Goal: Information Seeking & Learning: Learn about a topic

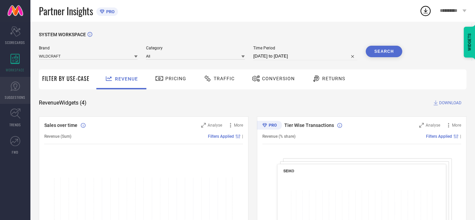
drag, startPoint x: 0, startPoint y: 0, endPoint x: 18, endPoint y: 86, distance: 87.7
click at [18, 86] on icon at bounding box center [15, 86] width 10 height 10
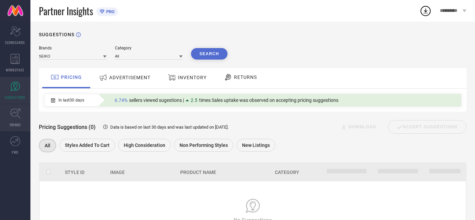
click at [8, 116] on link "TRENDS" at bounding box center [15, 117] width 30 height 27
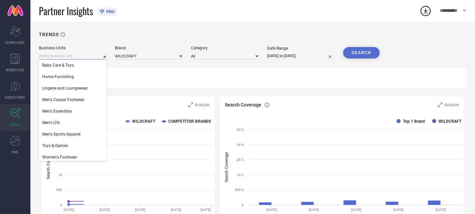
click at [89, 55] on input at bounding box center [73, 55] width 68 height 7
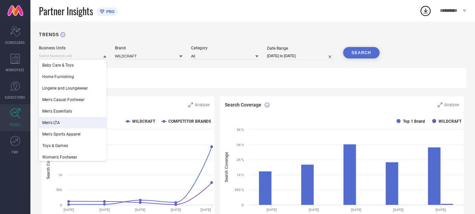
click at [75, 121] on div "Men's LTA" at bounding box center [73, 122] width 68 height 11
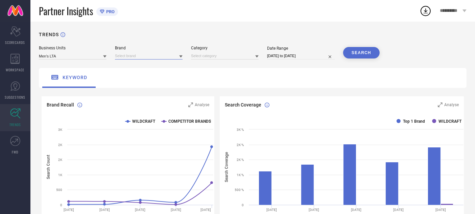
click at [140, 56] on input at bounding box center [149, 55] width 68 height 7
click at [141, 64] on div "WILDCRAFT" at bounding box center [149, 65] width 68 height 11
click at [219, 58] on input at bounding box center [225, 55] width 68 height 7
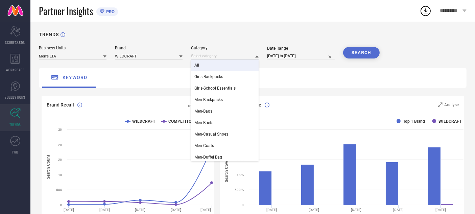
click at [226, 68] on div "All" at bounding box center [225, 65] width 68 height 11
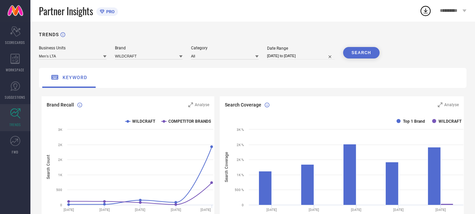
click at [354, 53] on button "SEARCH" at bounding box center [361, 52] width 37 height 11
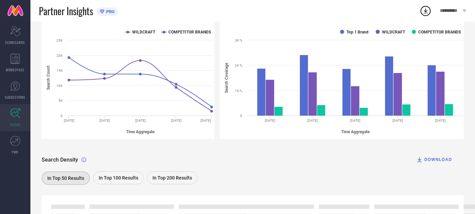
scroll to position [72, 0]
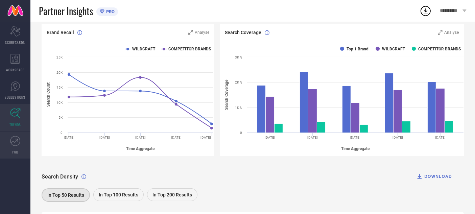
click at [14, 146] on link "FWD" at bounding box center [15, 145] width 30 height 27
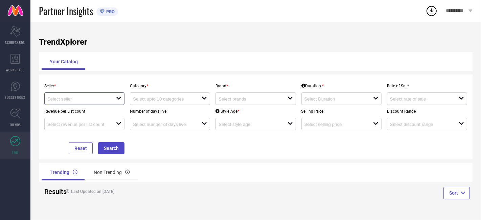
click at [105, 101] on input at bounding box center [78, 98] width 62 height 5
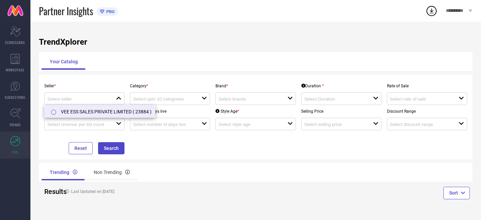
click at [104, 111] on li "VEE ESS SALES PRIVATE LIMITED ( 23884 )" at bounding box center [100, 111] width 110 height 12
type input "VEE ESS SALES PRIVATE LIMITED ( 23884 )"
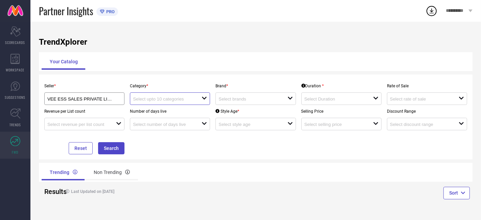
click at [192, 99] on input at bounding box center [164, 98] width 62 height 5
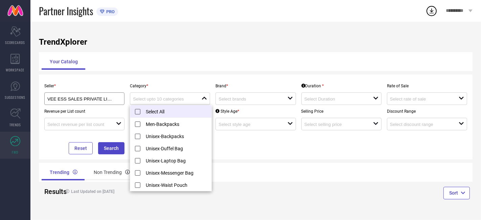
click at [157, 110] on li "Select All" at bounding box center [170, 111] width 81 height 13
type input "Men-Backpacks, + 5 more"
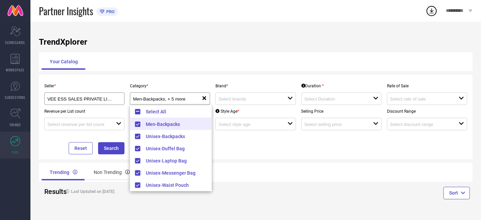
click at [216, 34] on div "TrendXplorer Your Catalog Seller * VEE ESS SALES PRIVATE LIMITED ( 23884 ) Cate…" at bounding box center [255, 121] width 450 height 198
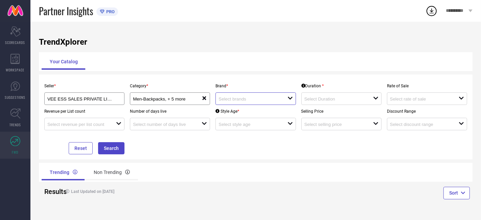
click at [239, 97] on input at bounding box center [249, 98] width 62 height 5
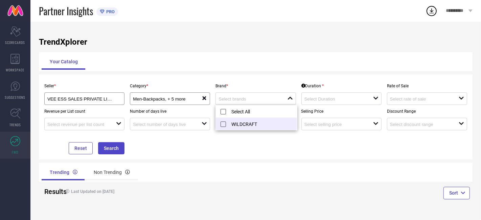
click at [237, 125] on li "WILDCRAFT" at bounding box center [256, 124] width 81 height 12
type input "WILDCRAFT"
click at [332, 98] on input at bounding box center [335, 98] width 62 height 5
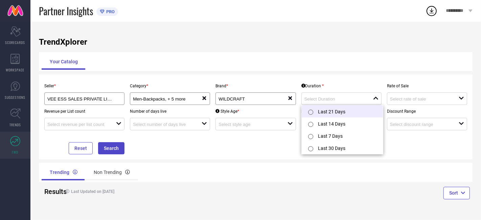
click at [331, 115] on li "Last 21 Days" at bounding box center [342, 111] width 81 height 12
type input "Last 21 Days"
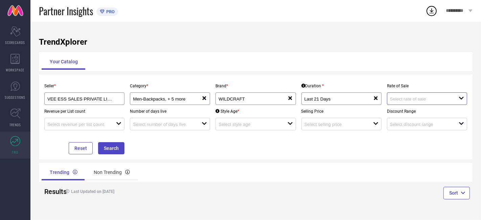
click at [400, 101] on input at bounding box center [421, 98] width 62 height 5
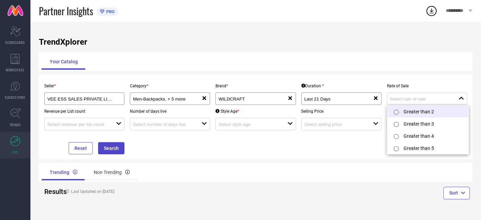
click at [414, 110] on li "Greater than 2" at bounding box center [427, 111] width 81 height 12
type input "Greater than 2"
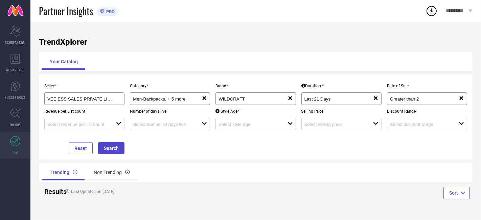
click at [121, 123] on icon at bounding box center [118, 123] width 5 height 3
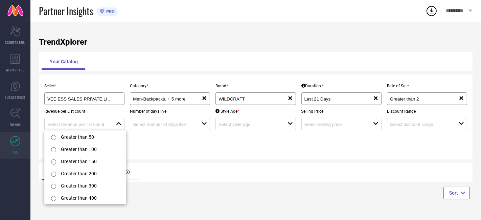
click at [163, 145] on div "Seller * VEE ESS SALES PRIVATE LIMITED ( 23884 ) Category * Men-Backpacks, + 5 …" at bounding box center [256, 116] width 428 height 75
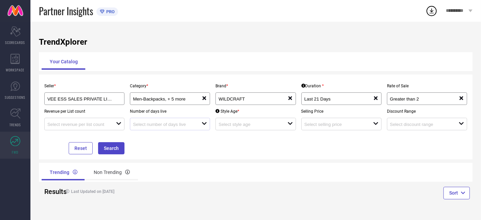
click at [206, 125] on icon "open" at bounding box center [204, 123] width 5 height 5
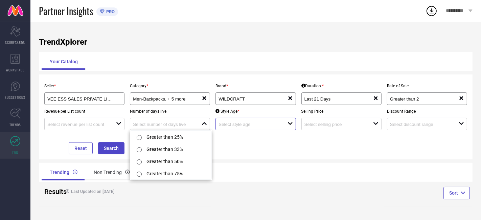
click at [280, 125] on input at bounding box center [249, 124] width 62 height 5
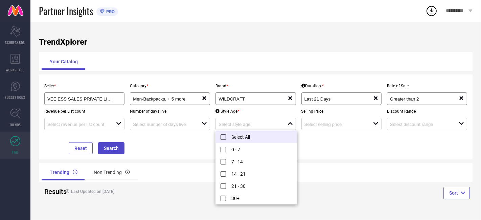
click at [243, 135] on li "Select All" at bounding box center [256, 137] width 81 height 13
type input "0 - 7, + 4 more"
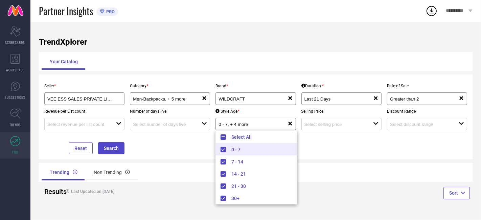
click at [333, 132] on div "Seller * VEE ESS SALES PRIVATE LIMITED ( 23884 ) Category * Men-Backpacks, + 5 …" at bounding box center [256, 116] width 428 height 75
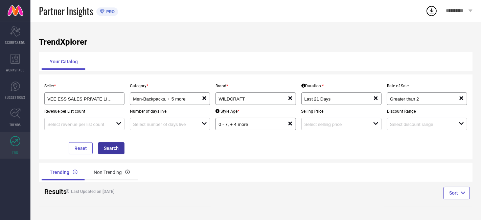
click at [118, 145] on button "Search" at bounding box center [111, 148] width 26 height 12
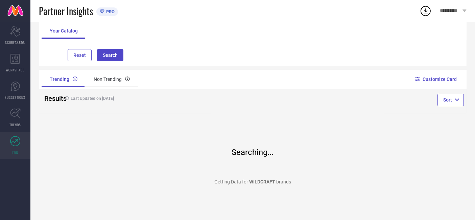
scroll to position [53, 0]
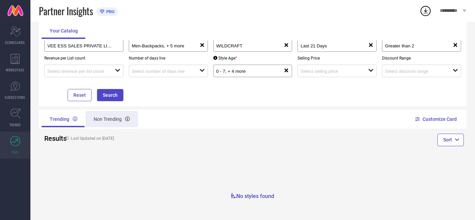
click at [115, 115] on div "Non Trending" at bounding box center [112, 119] width 52 height 16
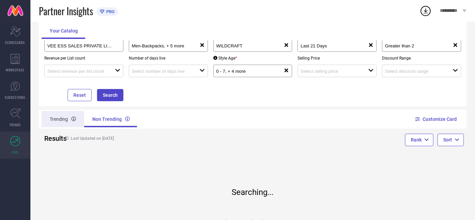
click at [62, 119] on div "Trending" at bounding box center [63, 119] width 43 height 16
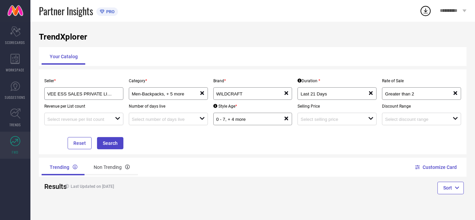
scroll to position [0, 0]
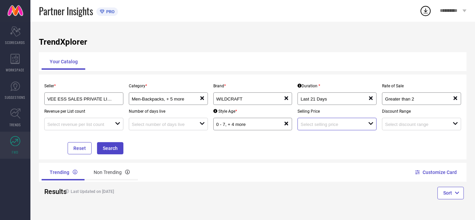
click at [315, 124] on input at bounding box center [331, 124] width 61 height 5
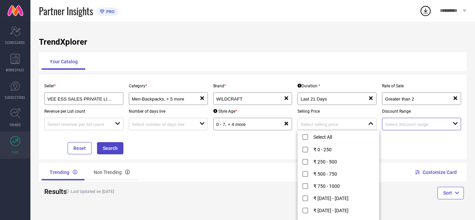
click at [397, 124] on input at bounding box center [415, 124] width 61 height 5
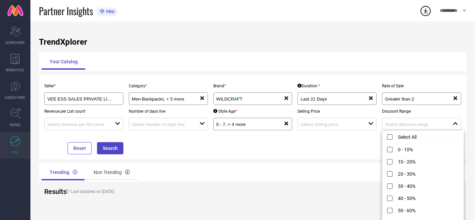
click at [260, 138] on div "Seller * VEE ESS SALES PRIVATE LIMITED ( 23884 ) Category * Men-Backpacks, + 5 …" at bounding box center [253, 116] width 422 height 75
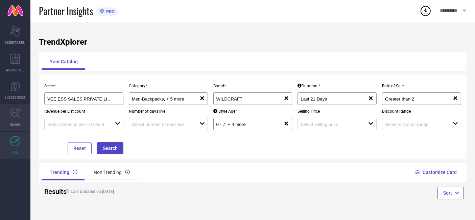
click at [15, 118] on icon at bounding box center [15, 113] width 10 height 10
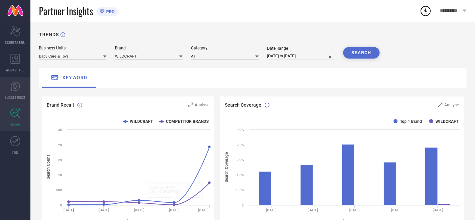
click at [14, 87] on icon at bounding box center [15, 86] width 10 height 10
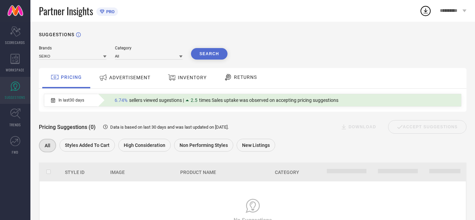
click at [60, 51] on div "Brands SEIKO" at bounding box center [73, 53] width 68 height 14
click at [72, 56] on input at bounding box center [73, 55] width 68 height 7
click at [75, 75] on div "WILDCRAFT" at bounding box center [73, 76] width 68 height 11
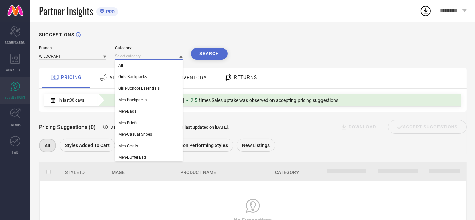
click at [172, 53] on input at bounding box center [149, 55] width 68 height 7
drag, startPoint x: 163, startPoint y: 67, endPoint x: 188, endPoint y: 59, distance: 26.6
click at [163, 67] on div "All" at bounding box center [149, 65] width 68 height 11
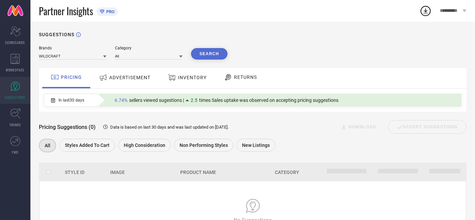
click at [224, 49] on div "Search" at bounding box center [209, 53] width 37 height 11
click at [215, 53] on button "Search" at bounding box center [209, 53] width 37 height 11
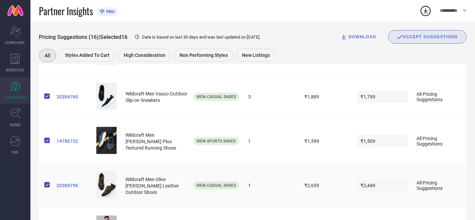
scroll to position [38, 0]
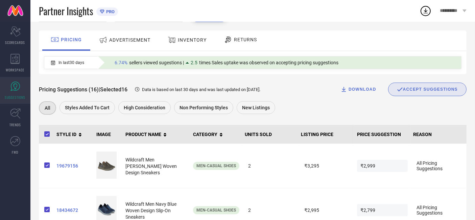
click at [251, 135] on th "UNITS SOLD" at bounding box center [270, 134] width 56 height 19
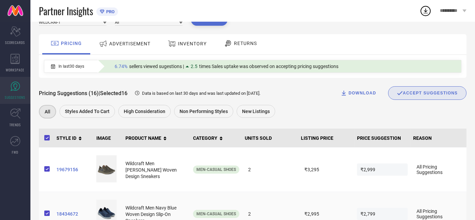
scroll to position [0, 0]
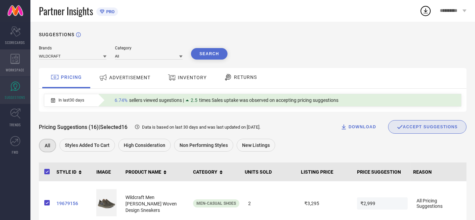
click at [11, 58] on icon at bounding box center [14, 59] width 9 height 10
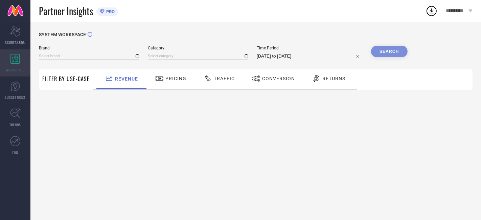
type input "SEIKO"
type input "All"
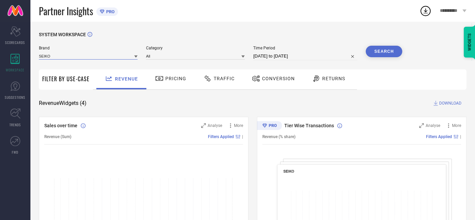
click at [122, 53] on input at bounding box center [88, 55] width 99 height 7
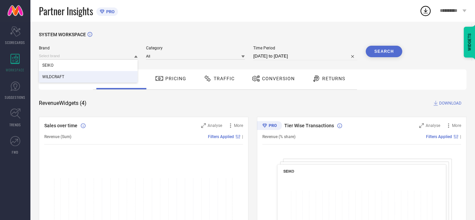
click at [122, 76] on div "WILDCRAFT" at bounding box center [88, 76] width 99 height 11
click at [230, 54] on input at bounding box center [195, 55] width 99 height 7
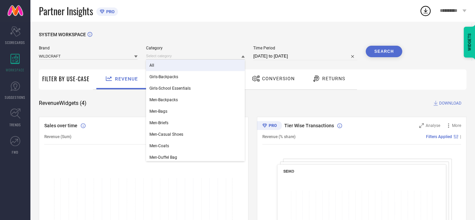
click at [226, 62] on div "All" at bounding box center [195, 65] width 99 height 11
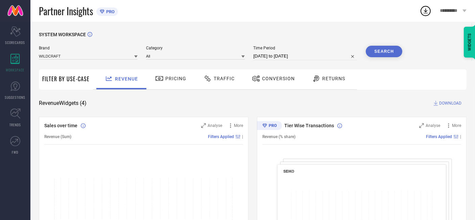
click at [394, 50] on button "Search" at bounding box center [384, 51] width 37 height 11
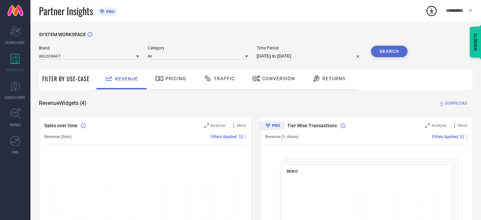
click at [394, 50] on button "Search" at bounding box center [389, 51] width 37 height 11
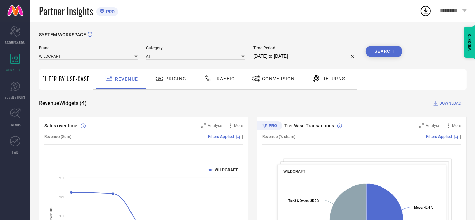
click at [281, 81] on span "Conversion" at bounding box center [278, 78] width 33 height 5
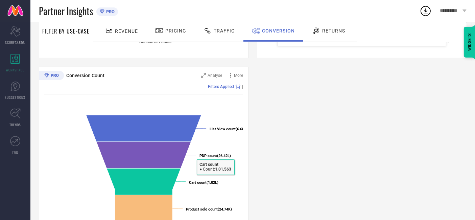
scroll to position [216, 0]
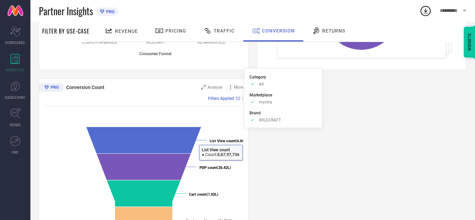
click at [233, 97] on span "Filters Applied" at bounding box center [221, 98] width 26 height 5
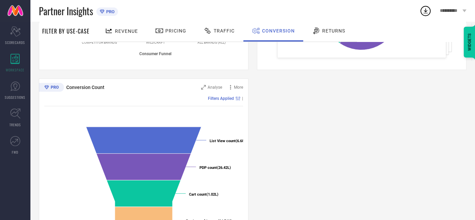
click at [233, 97] on span "Filters Applied" at bounding box center [221, 98] width 26 height 5
click at [268, 159] on div "Conversion Ratios Analyse More Filters Applied | Created with Highcharts 9.3.3 …" at bounding box center [253, 74] width 428 height 347
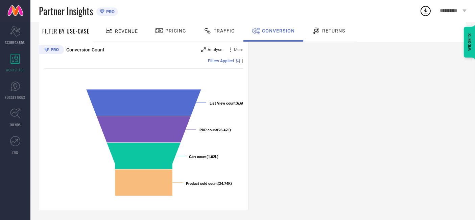
click at [215, 49] on span "Analyse" at bounding box center [215, 49] width 15 height 5
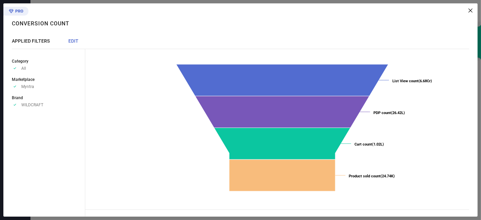
click at [470, 10] on icon at bounding box center [470, 10] width 4 height 4
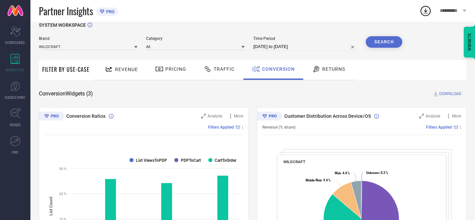
scroll to position [0, 0]
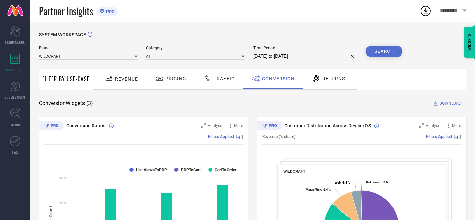
click at [345, 77] on div "Returns" at bounding box center [329, 79] width 50 height 20
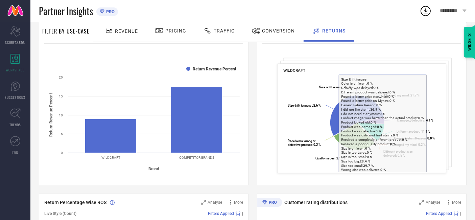
scroll to position [113, 0]
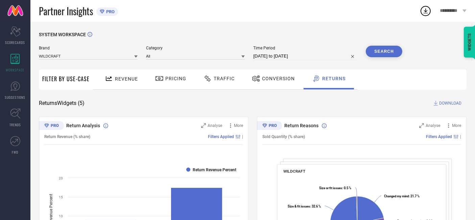
scroll to position [0, 0]
click at [15, 34] on icon "Scorecard" at bounding box center [15, 31] width 10 height 10
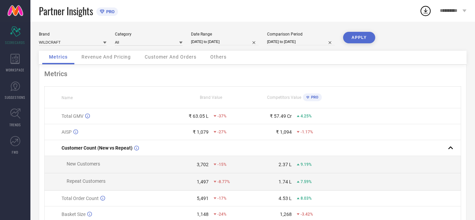
click at [108, 58] on span "Revenue And Pricing" at bounding box center [105, 56] width 49 height 5
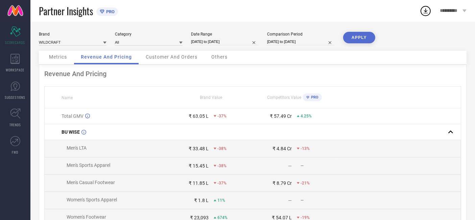
click at [165, 58] on span "Customer And Orders" at bounding box center [172, 56] width 52 height 5
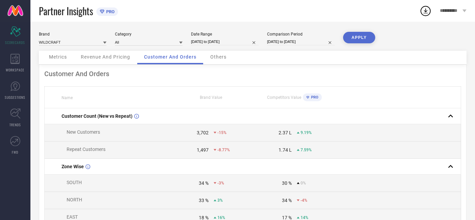
select select "7"
select select "2025"
select select "8"
select select "2025"
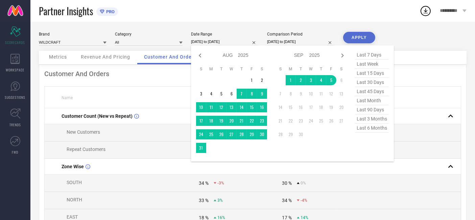
click at [216, 43] on input "[DATE] to [DATE]" at bounding box center [225, 41] width 68 height 7
click at [375, 76] on span "last 15 days" at bounding box center [372, 73] width 34 height 9
type input "22-08-2025 to 05-09-2025"
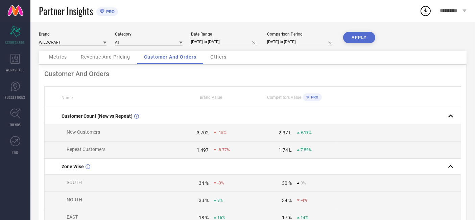
click at [305, 40] on input "[DATE] to [DATE]" at bounding box center [301, 41] width 68 height 7
select select "7"
select select "2024"
select select "8"
select select "2024"
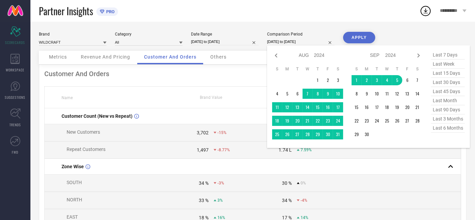
click at [444, 73] on span "last 15 days" at bounding box center [448, 73] width 34 height 9
type input "22-08-2025 to 05-09-2025"
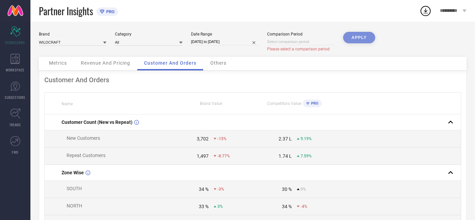
click at [293, 43] on input at bounding box center [301, 41] width 68 height 7
select select "8"
select select "2025"
select select "9"
select select "2025"
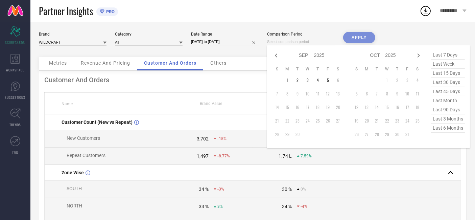
click at [356, 36] on div "APPLY" at bounding box center [359, 44] width 32 height 25
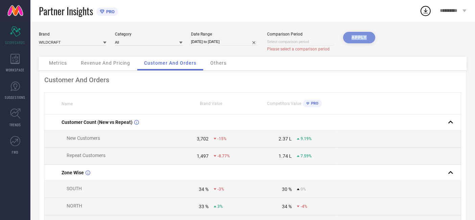
click at [356, 36] on div "APPLY" at bounding box center [359, 44] width 32 height 25
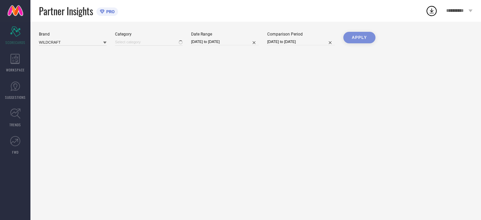
type input "All"
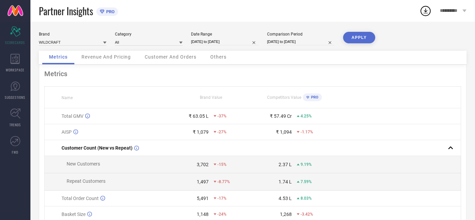
click at [223, 54] on span "Others" at bounding box center [218, 56] width 16 height 5
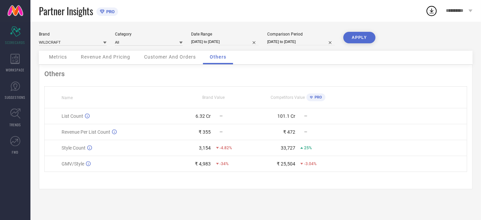
click at [172, 62] on div "Customer And Orders" at bounding box center [169, 58] width 65 height 14
